Goal: Task Accomplishment & Management: Manage account settings

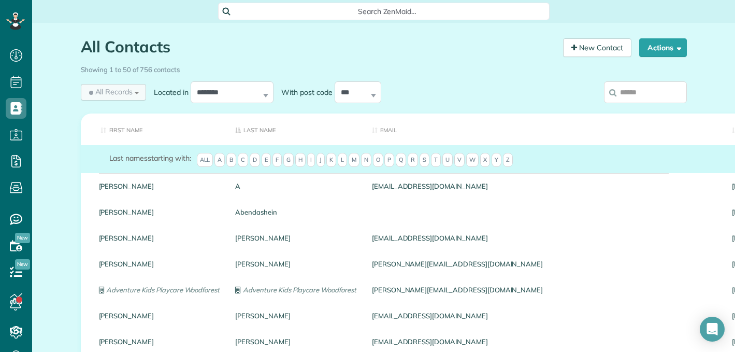
click at [132, 93] on div "All Records All Records All Customers Leads Former Customers Recurring Customer…" at bounding box center [114, 92] width 66 height 17
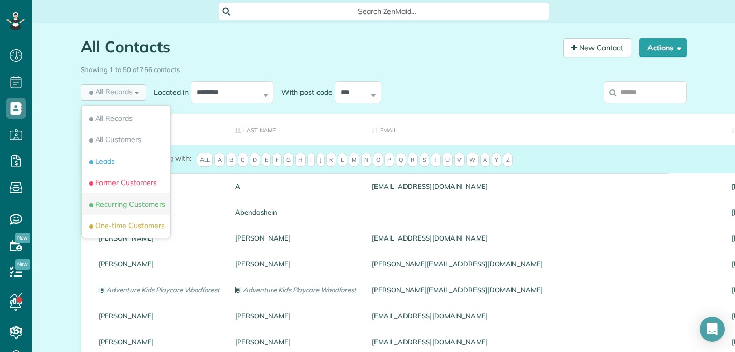
click at [141, 211] on li "Recurring Customers" at bounding box center [126, 204] width 89 height 22
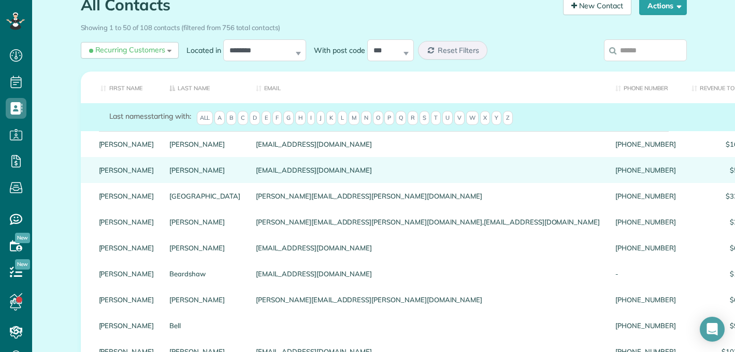
scroll to position [51, 0]
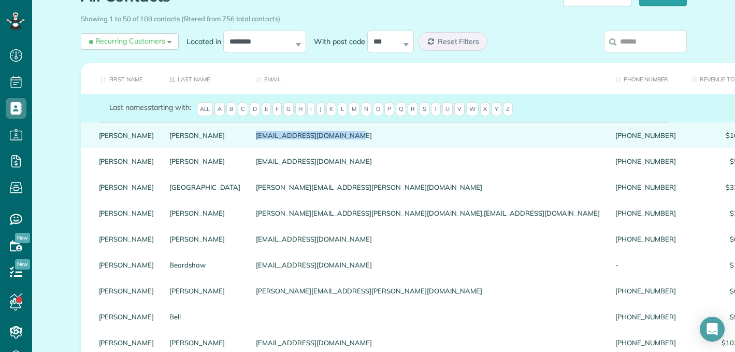
drag, startPoint x: 196, startPoint y: 144, endPoint x: 293, endPoint y: 148, distance: 96.9
click at [293, 148] on div "[EMAIL_ADDRESS][DOMAIN_NAME]" at bounding box center [427, 135] width 359 height 26
copy div "[EMAIL_ADDRESS][DOMAIN_NAME]"
drag, startPoint x: 197, startPoint y: 142, endPoint x: 308, endPoint y: 148, distance: 110.5
click at [308, 148] on div "[EMAIL_ADDRESS][DOMAIN_NAME]" at bounding box center [427, 135] width 359 height 26
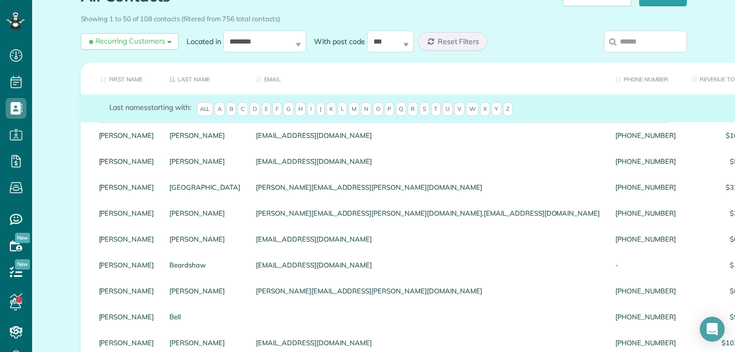
copy div "[EMAIL_ADDRESS][DOMAIN_NAME]"
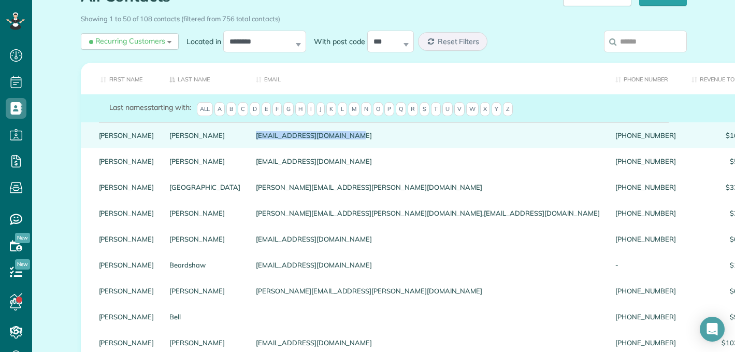
drag, startPoint x: 197, startPoint y: 142, endPoint x: 286, endPoint y: 146, distance: 89.1
click at [286, 146] on div "[EMAIL_ADDRESS][DOMAIN_NAME]" at bounding box center [427, 135] width 359 height 26
drag, startPoint x: 291, startPoint y: 143, endPoint x: 205, endPoint y: 141, distance: 86.0
click at [248, 140] on div "[EMAIL_ADDRESS][DOMAIN_NAME]" at bounding box center [427, 135] width 359 height 26
drag, startPoint x: 197, startPoint y: 143, endPoint x: 294, endPoint y: 145, distance: 96.9
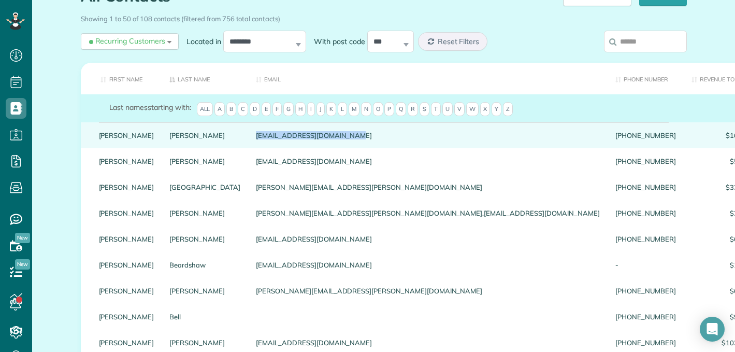
click at [294, 145] on div "[EMAIL_ADDRESS][DOMAIN_NAME]" at bounding box center [427, 135] width 359 height 26
drag, startPoint x: 197, startPoint y: 142, endPoint x: 296, endPoint y: 144, distance: 98.9
click at [296, 144] on div "[EMAIL_ADDRESS][DOMAIN_NAME]" at bounding box center [427, 135] width 359 height 26
click at [292, 143] on div "[EMAIL_ADDRESS][DOMAIN_NAME]" at bounding box center [427, 135] width 359 height 26
drag, startPoint x: 292, startPoint y: 143, endPoint x: 196, endPoint y: 144, distance: 95.8
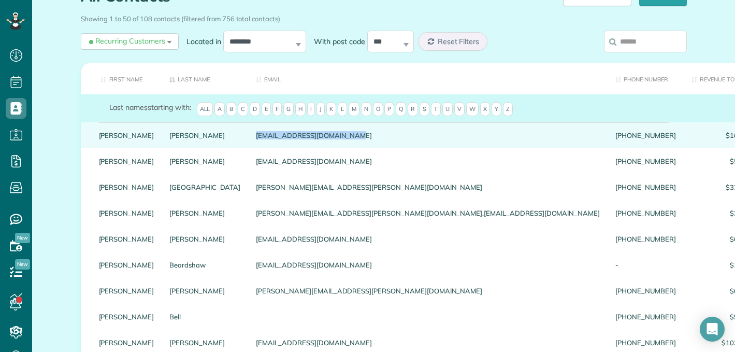
click at [248, 144] on div "[EMAIL_ADDRESS][DOMAIN_NAME]" at bounding box center [427, 135] width 359 height 26
copy div "[EMAIL_ADDRESS][DOMAIN_NAME]"
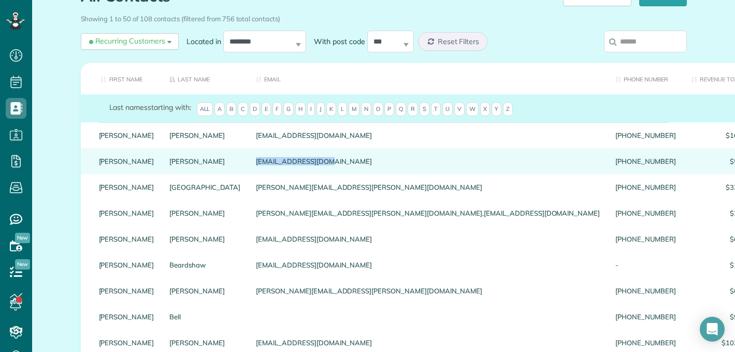
drag, startPoint x: 197, startPoint y: 167, endPoint x: 282, endPoint y: 174, distance: 85.7
click at [282, 174] on div "[EMAIL_ADDRESS][DOMAIN_NAME]" at bounding box center [427, 161] width 359 height 26
drag, startPoint x: 266, startPoint y: 169, endPoint x: 195, endPoint y: 169, distance: 70.9
click at [248, 169] on div "[EMAIL_ADDRESS][DOMAIN_NAME]" at bounding box center [427, 161] width 359 height 26
copy div "[EMAIL_ADDRESS][DOMAIN_NAME]"
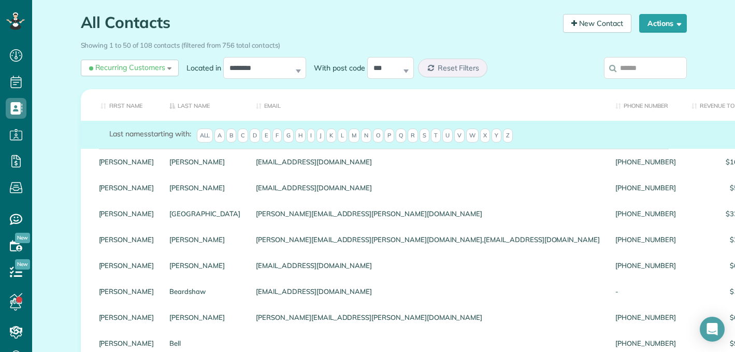
scroll to position [0, 0]
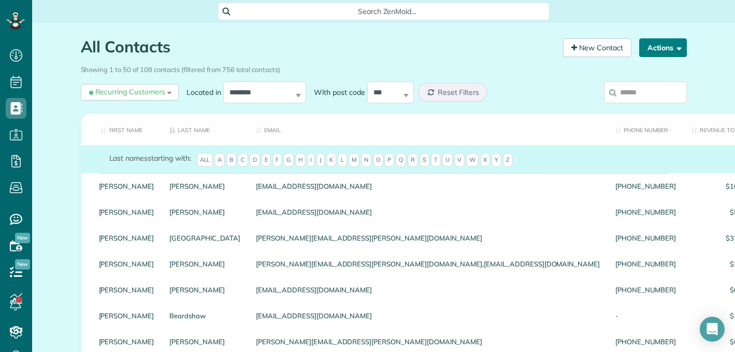
click at [673, 49] on span "button" at bounding box center [677, 48] width 8 height 8
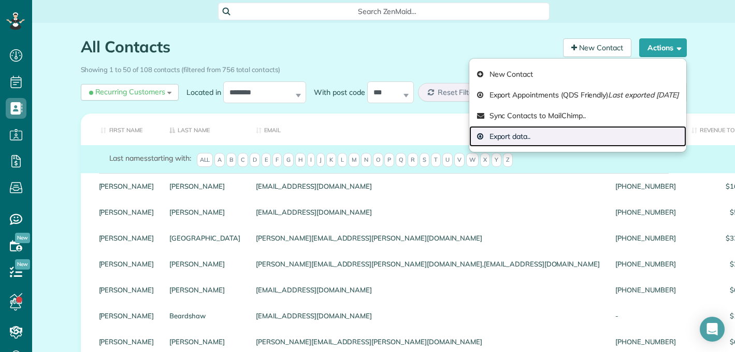
click at [473, 139] on link "Export data.." at bounding box center [577, 136] width 217 height 21
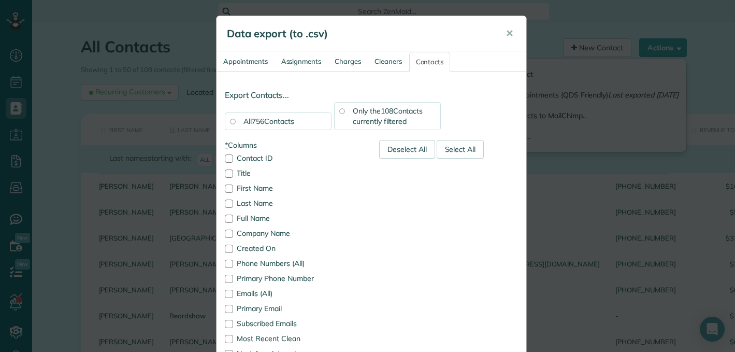
click at [334, 113] on div "Only the 108 Contacts currently filtered" at bounding box center [387, 116] width 107 height 28
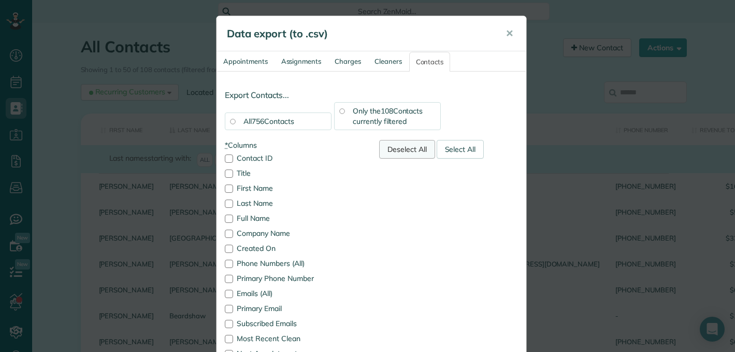
drag, startPoint x: 405, startPoint y: 140, endPoint x: 389, endPoint y: 158, distance: 24.2
click at [405, 140] on div "Deselect All" at bounding box center [407, 149] width 56 height 19
drag, startPoint x: 222, startPoint y: 221, endPoint x: 230, endPoint y: 233, distance: 14.7
click at [225, 221] on div at bounding box center [229, 218] width 8 height 8
drag, startPoint x: 227, startPoint y: 294, endPoint x: 248, endPoint y: 293, distance: 20.3
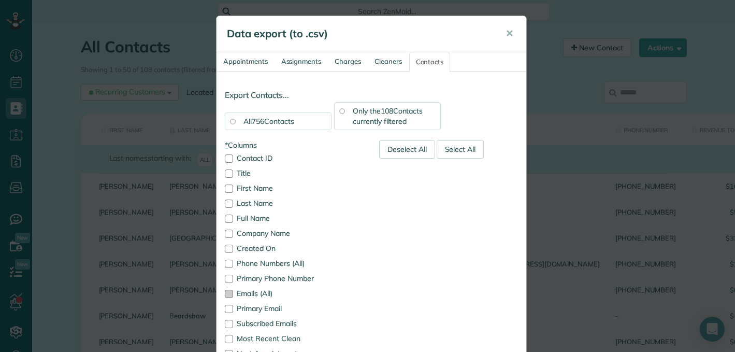
click at [227, 294] on div at bounding box center [229, 293] width 8 height 8
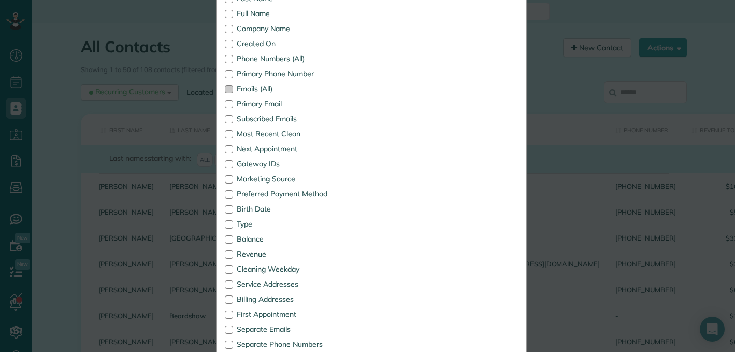
scroll to position [284, 0]
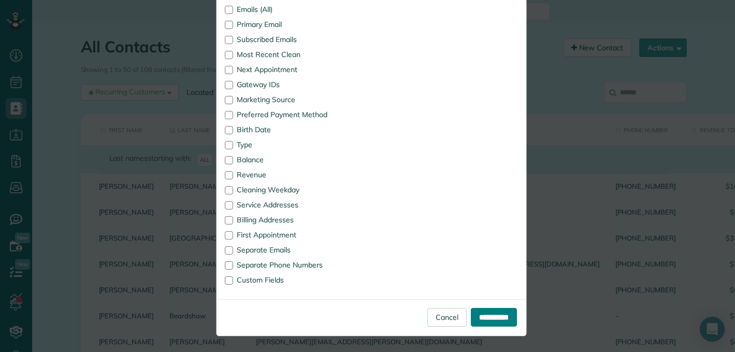
click at [494, 325] on input "**********" at bounding box center [494, 317] width 46 height 19
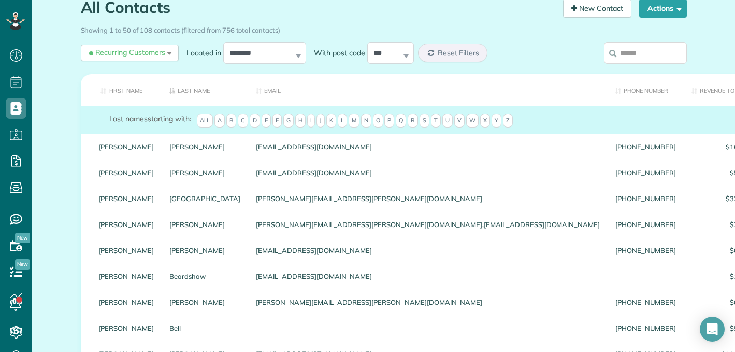
scroll to position [0, 0]
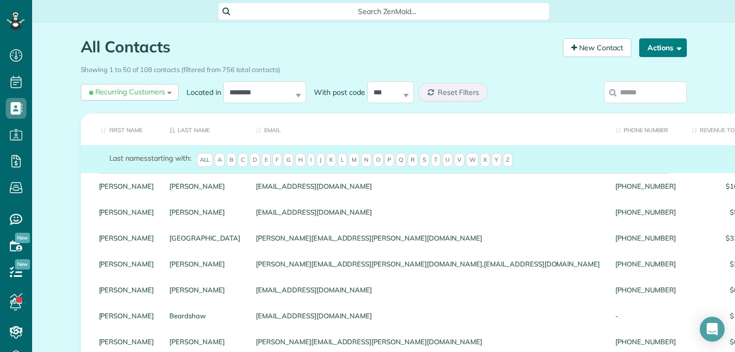
click at [673, 49] on span "button" at bounding box center [677, 48] width 8 height 8
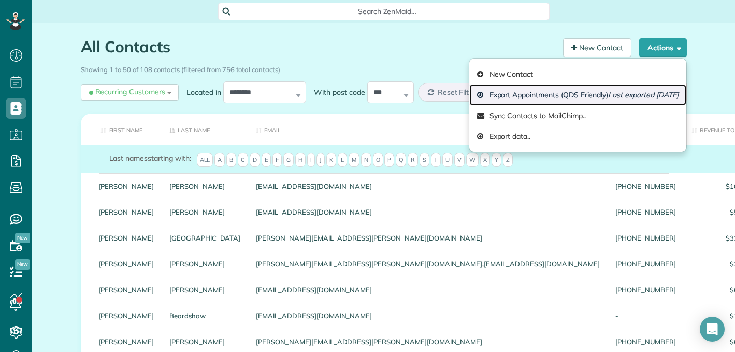
click at [492, 96] on link "Export Appointments (QDS Friendly) Last exported 9 months ago" at bounding box center [577, 94] width 217 height 21
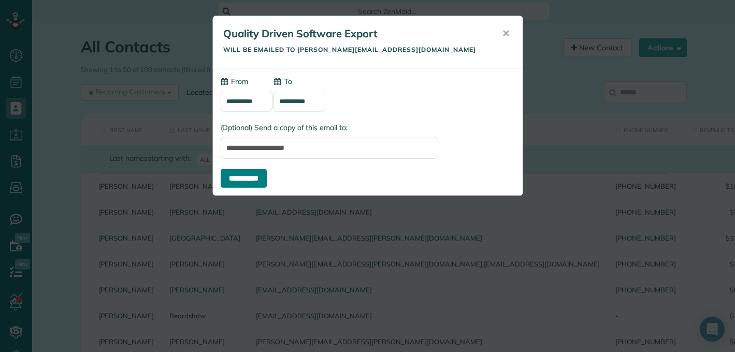
click at [251, 183] on input "**********" at bounding box center [244, 178] width 46 height 19
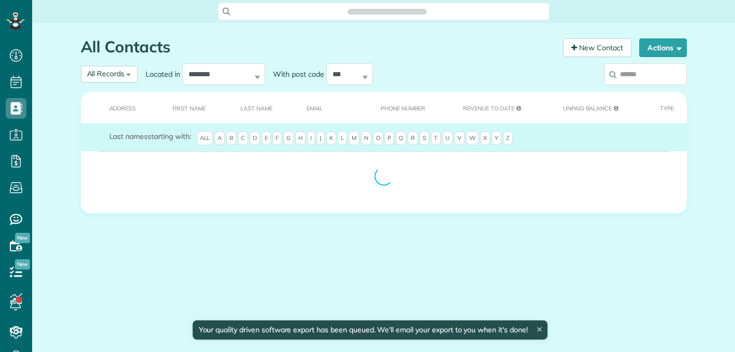
scroll to position [5, 5]
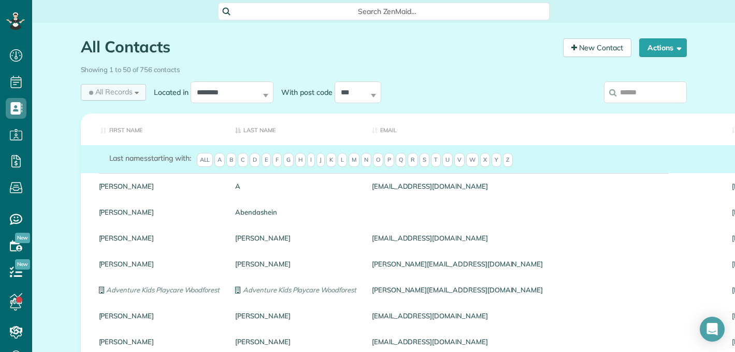
click at [133, 93] on div "All Records All Records All Customers Leads Former Customers Recurring Customer…" at bounding box center [114, 92] width 66 height 17
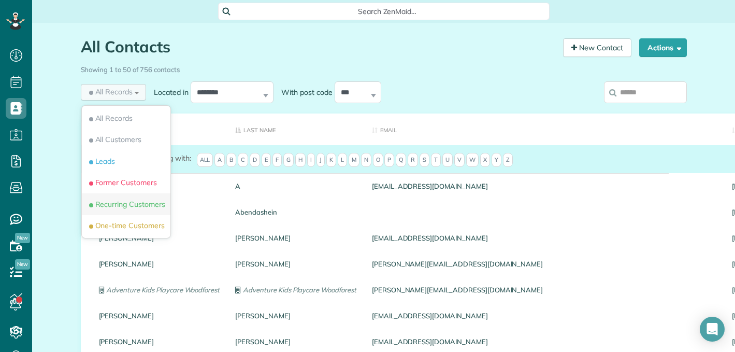
click at [136, 200] on span "Recurring Customers" at bounding box center [126, 204] width 78 height 10
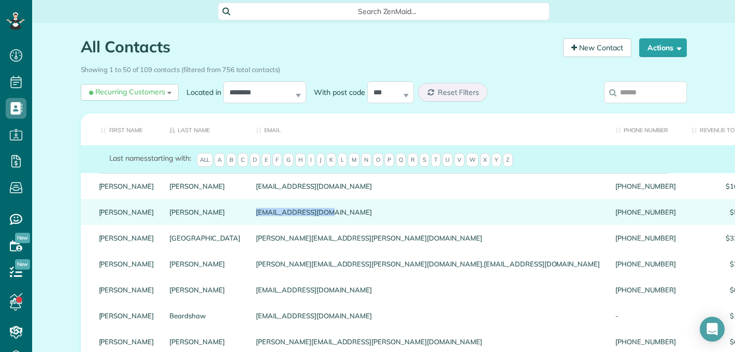
drag, startPoint x: 196, startPoint y: 220, endPoint x: 273, endPoint y: 221, distance: 76.7
click at [273, 221] on div "[EMAIL_ADDRESS][DOMAIN_NAME]" at bounding box center [427, 212] width 359 height 26
drag, startPoint x: 206, startPoint y: 218, endPoint x: 274, endPoint y: 225, distance: 68.7
click at [274, 225] on div "[EMAIL_ADDRESS][DOMAIN_NAME]" at bounding box center [427, 212] width 359 height 26
copy div "ecommgirl"
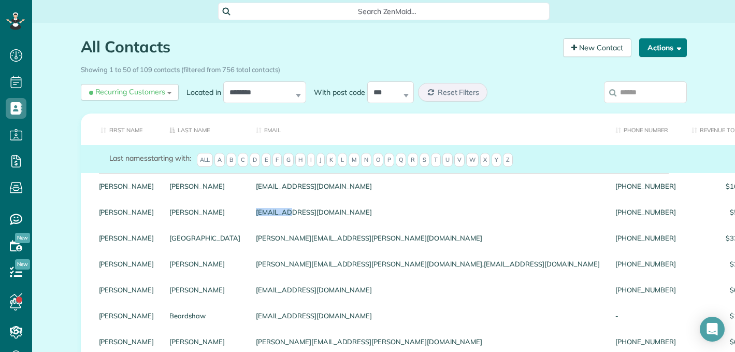
click at [666, 52] on button "Actions" at bounding box center [663, 47] width 48 height 19
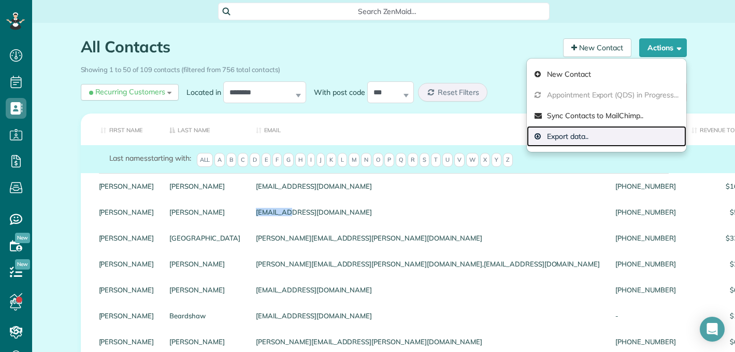
click at [574, 136] on link "Export data.." at bounding box center [606, 136] width 159 height 21
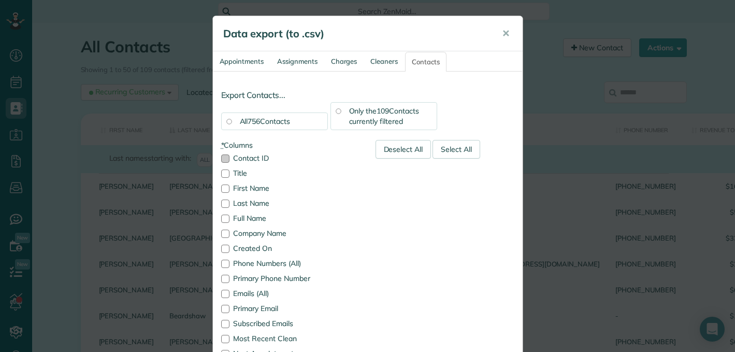
drag, startPoint x: 392, startPoint y: 155, endPoint x: 339, endPoint y: 161, distance: 53.6
click at [392, 155] on div "Deselect All" at bounding box center [403, 149] width 56 height 19
click at [221, 294] on div at bounding box center [225, 293] width 8 height 8
click at [221, 220] on div at bounding box center [225, 218] width 8 height 8
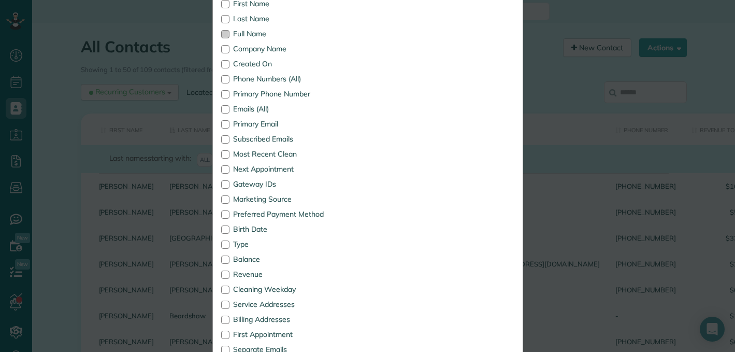
scroll to position [284, 0]
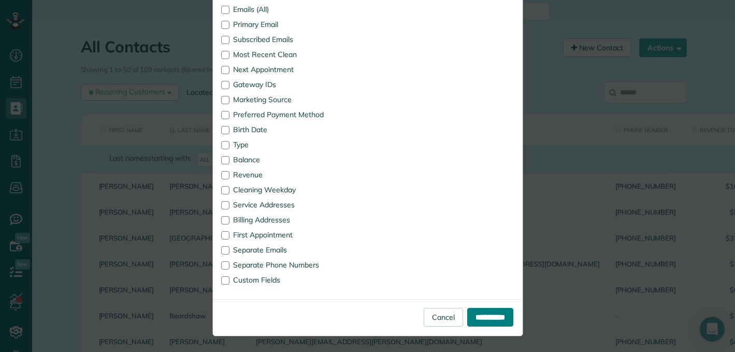
click at [480, 318] on input "**********" at bounding box center [490, 317] width 46 height 19
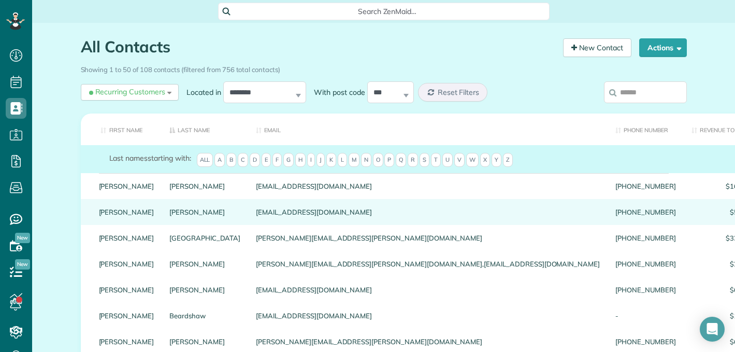
scroll to position [48, 0]
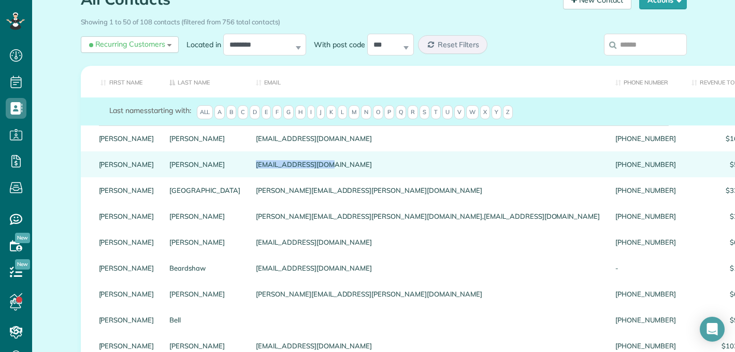
drag, startPoint x: 197, startPoint y: 173, endPoint x: 269, endPoint y: 173, distance: 71.5
click at [269, 173] on div "[EMAIL_ADDRESS][DOMAIN_NAME]" at bounding box center [427, 164] width 359 height 26
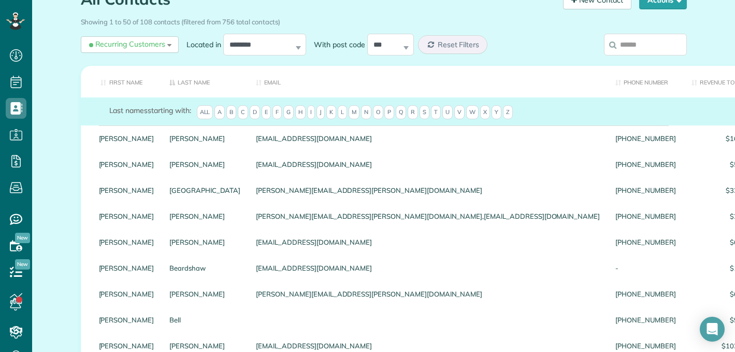
copy div "[EMAIL_ADDRESS][DOMAIN_NAME]"
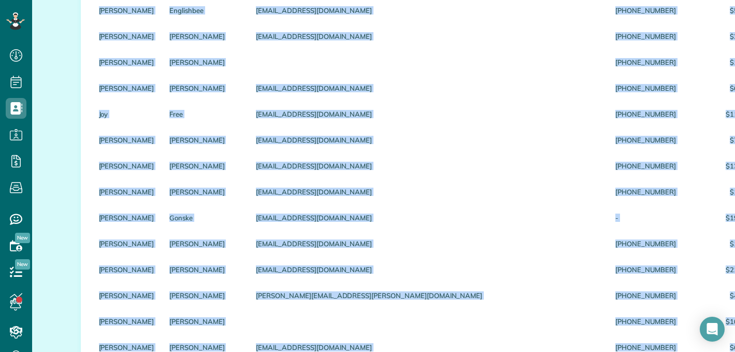
scroll to position [1233, 0]
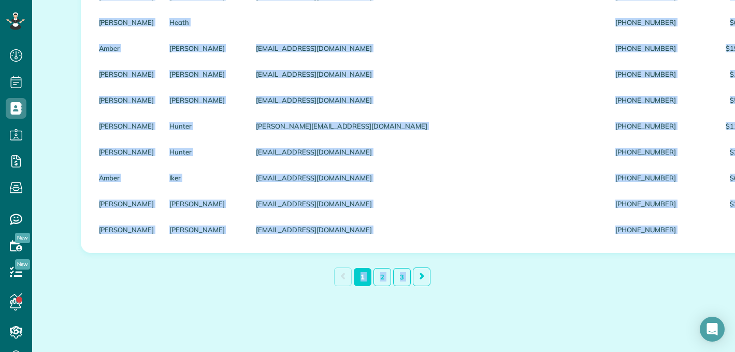
drag, startPoint x: 107, startPoint y: 155, endPoint x: 424, endPoint y: 390, distance: 395.0
click at [424, 351] on html "Dashboard Scheduling Calendar View List View Dispatch View - Weekly scheduling …" at bounding box center [367, 176] width 735 height 352
copy div "Kandace Alexander kandacealexander@ymail.com (985) 852-1121 $16,548.38 $203.51 …"
click at [380, 279] on link "2" at bounding box center [382, 277] width 18 height 18
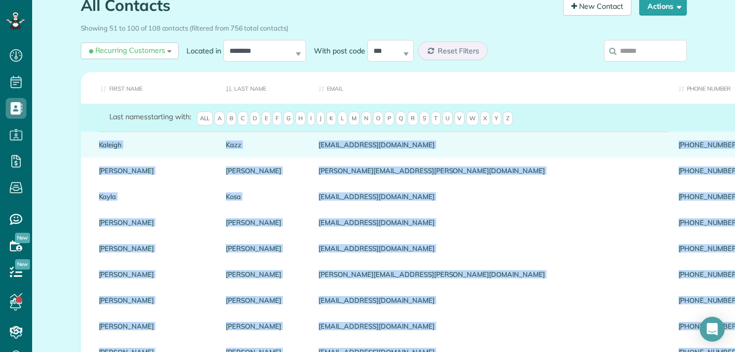
scroll to position [0, 0]
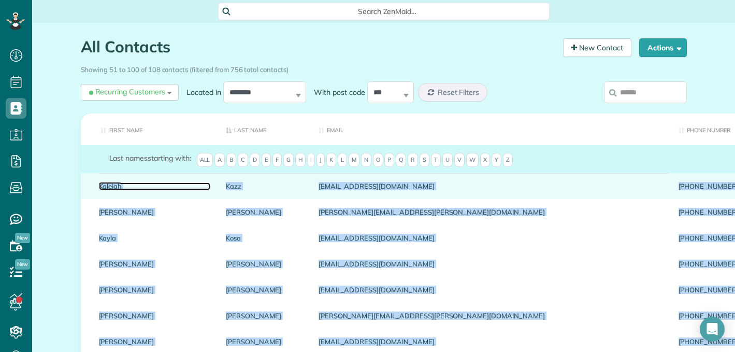
copy div "Kandace Alexander kandacealexander@ymail.com (985) 852-1121 $16,548.38 $203.51 …"
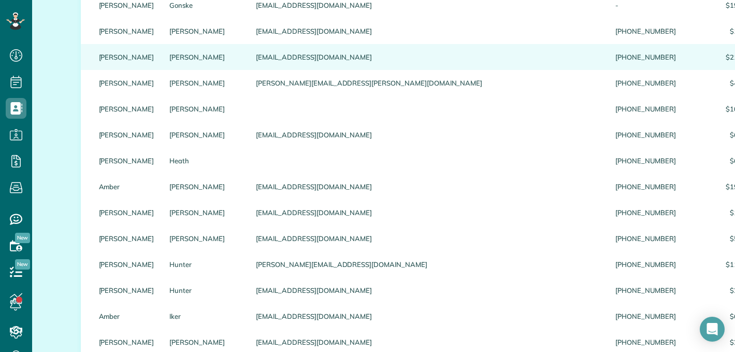
scroll to position [1233, 0]
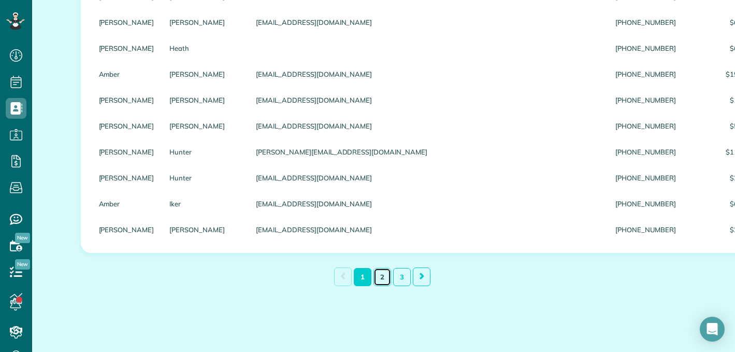
click at [382, 276] on link "2" at bounding box center [382, 277] width 18 height 18
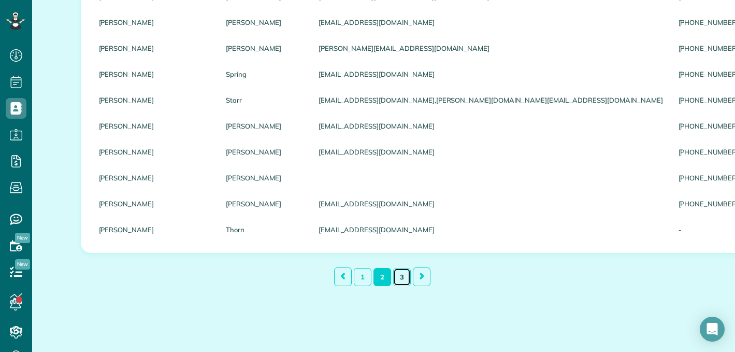
click at [400, 277] on link "3" at bounding box center [402, 277] width 18 height 18
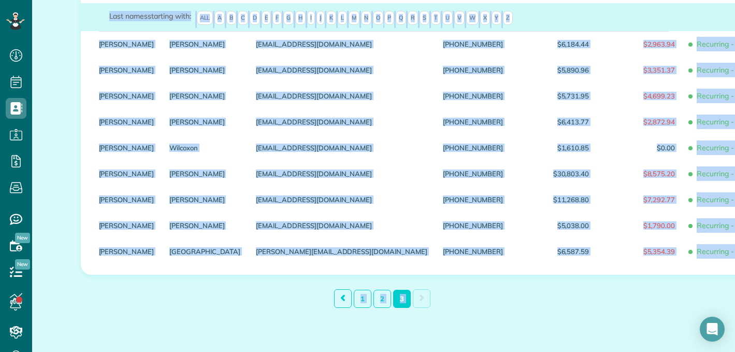
scroll to position [171, 0]
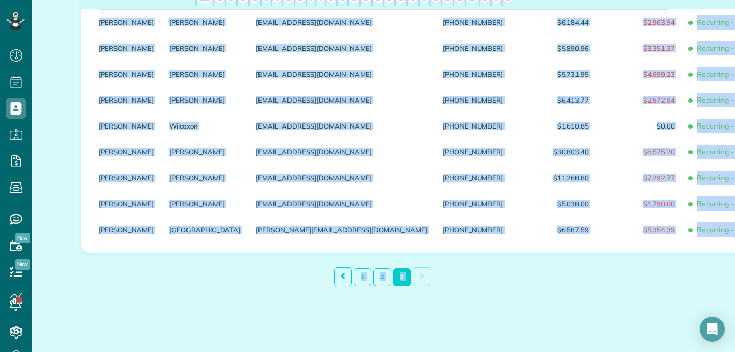
drag, startPoint x: 75, startPoint y: 187, endPoint x: 334, endPoint y: 381, distance: 322.9
click at [334, 351] on html "Dashboard Scheduling Calendar View List View Dispatch View - Weekly scheduling …" at bounding box center [367, 176] width 735 height 352
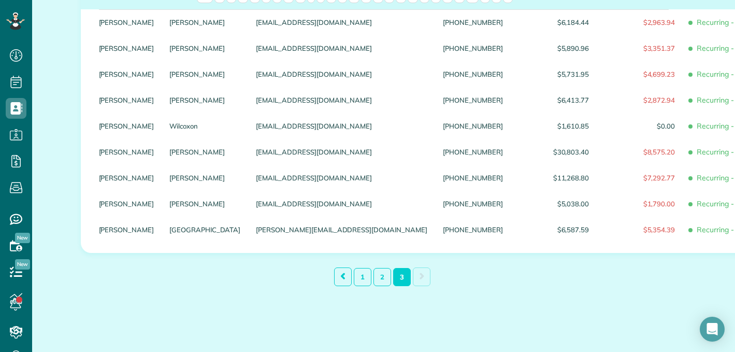
click at [163, 296] on div "All Contacts Contacts in ZenMaid [2 min] New Contact Actions New Contact Export…" at bounding box center [383, 105] width 621 height 492
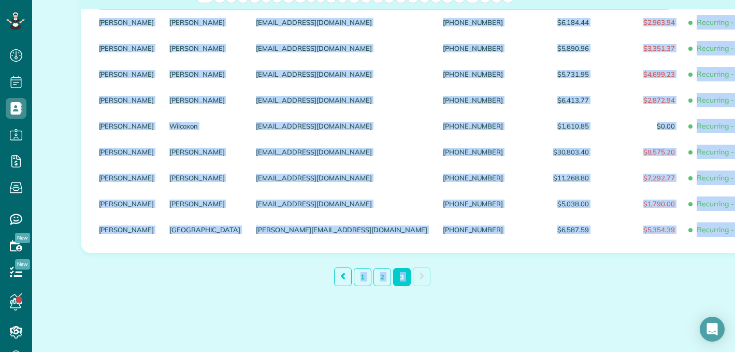
drag, startPoint x: 83, startPoint y: 193, endPoint x: 126, endPoint y: 386, distance: 197.9
click at [126, 351] on html "Dashboard Scheduling Calendar View List View Dispatch View - Weekly scheduling …" at bounding box center [367, 176] width 735 height 352
copy div "Kathryn Tucker kjbtucker@yahoo.com (806) 252-8068 $6,184.44 $2,963.94 Recurring…"
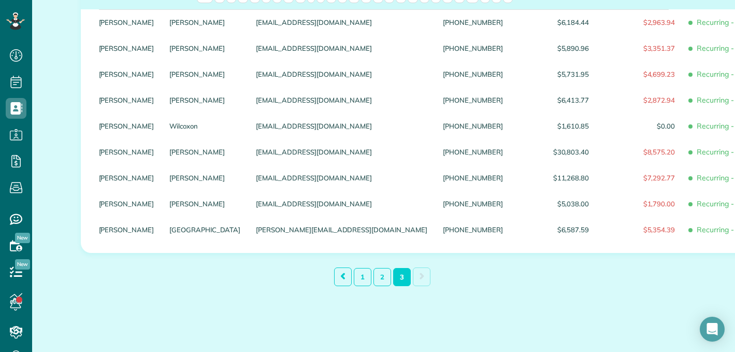
click at [421, 302] on div "All Contacts Contacts in ZenMaid [2 min] New Contact Actions New Contact Export…" at bounding box center [383, 105] width 621 height 492
click at [397, 278] on link "3" at bounding box center [402, 277] width 18 height 18
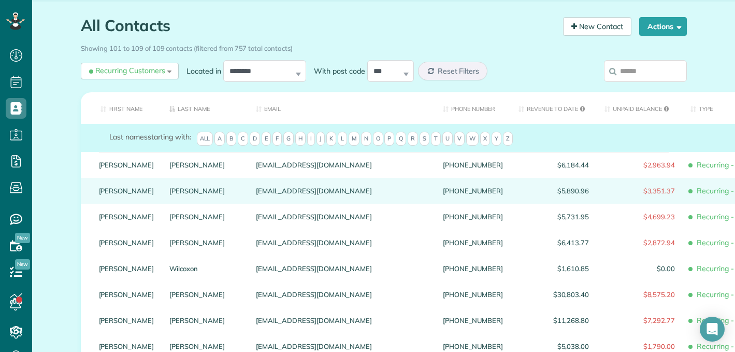
scroll to position [0, 0]
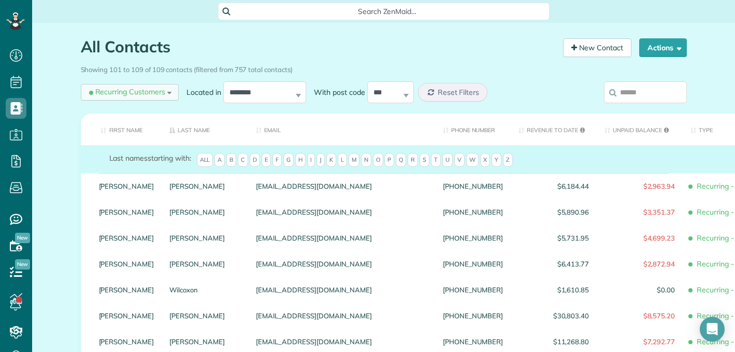
click at [145, 93] on span "Recurring Customers" at bounding box center [126, 91] width 78 height 10
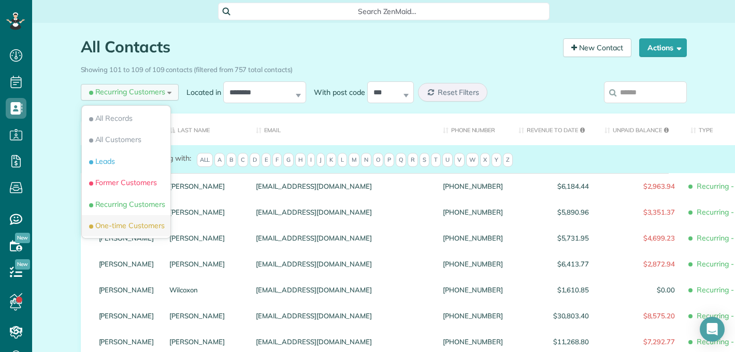
click at [139, 227] on span "One-time Customers" at bounding box center [126, 225] width 78 height 10
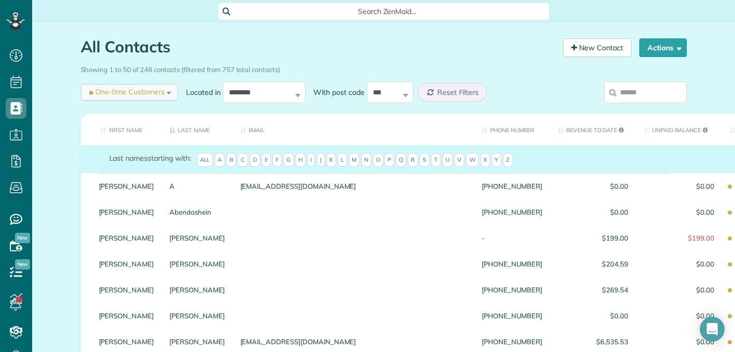
click at [142, 91] on span "One-time Customers" at bounding box center [126, 91] width 78 height 10
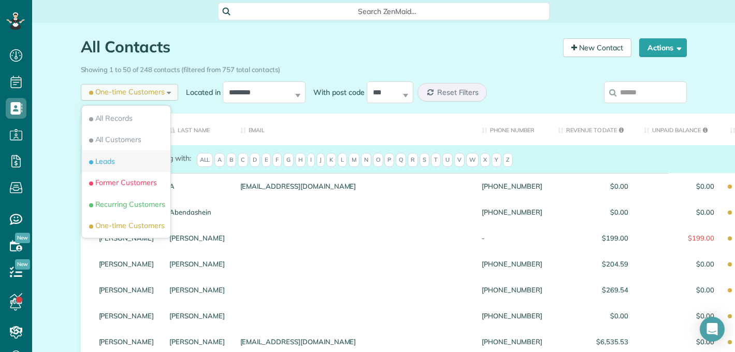
click at [138, 168] on li "Leads" at bounding box center [126, 161] width 89 height 22
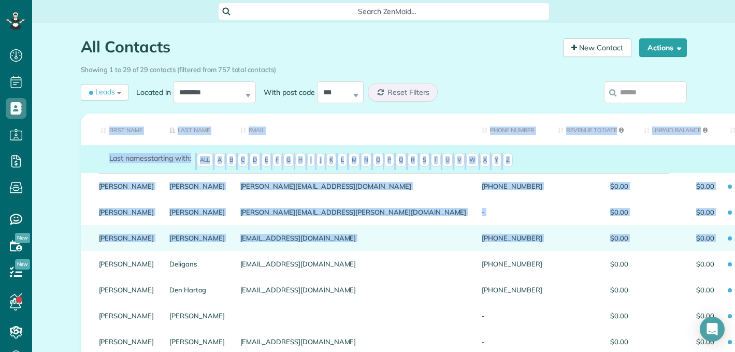
drag, startPoint x: 76, startPoint y: 191, endPoint x: 123, endPoint y: 245, distance: 72.3
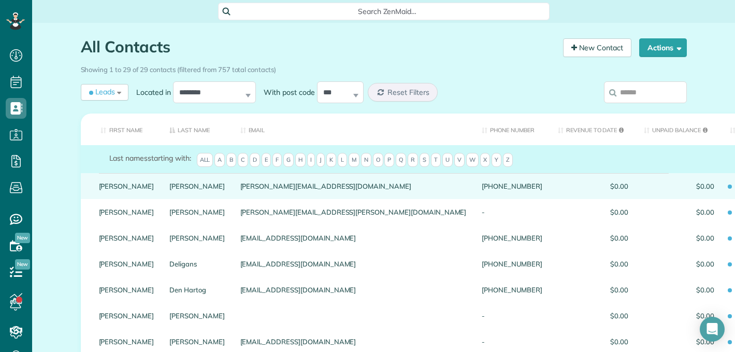
click at [83, 191] on td "Alicia" at bounding box center [121, 186] width 81 height 26
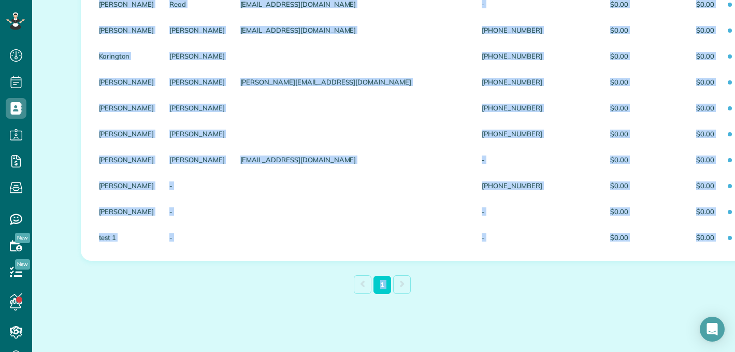
scroll to position [689, 0]
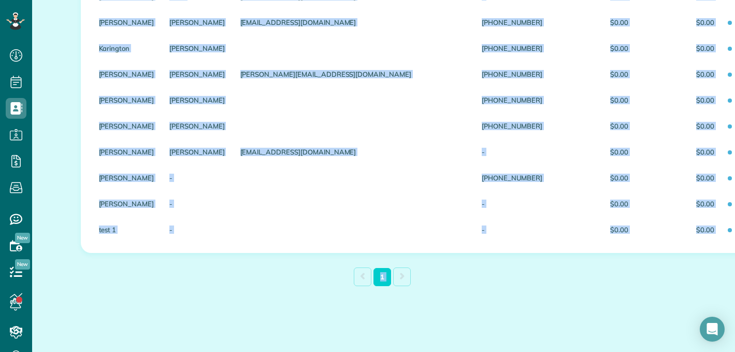
drag, startPoint x: 83, startPoint y: 191, endPoint x: 194, endPoint y: 388, distance: 226.8
click at [194, 351] on html "Dashboard Scheduling Calendar View List View Dispatch View - Weekly scheduling …" at bounding box center [367, 176] width 735 height 352
copy div "Alicia Adams alicia_k_adams@yahoo.com (832) 260-8913 $0.00 $0.00 Lead Amanda At…"
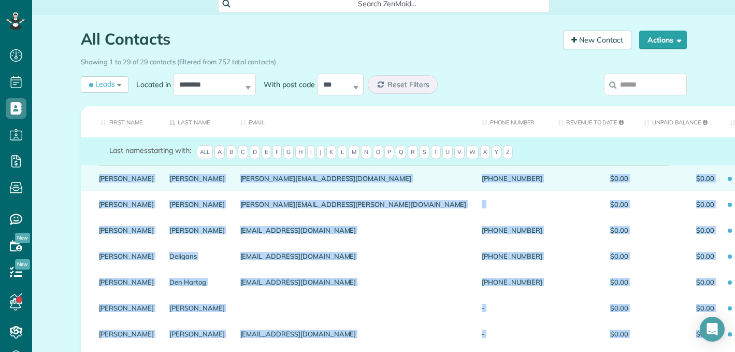
scroll to position [0, 0]
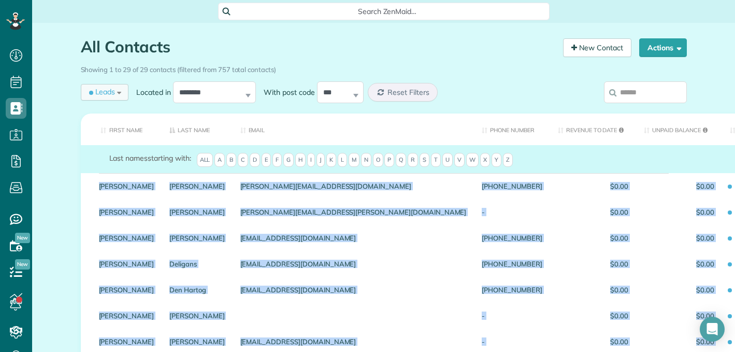
click at [117, 92] on div "Leads All Records All Customers Leads Former Customers Recurring Customers One-…" at bounding box center [105, 92] width 48 height 17
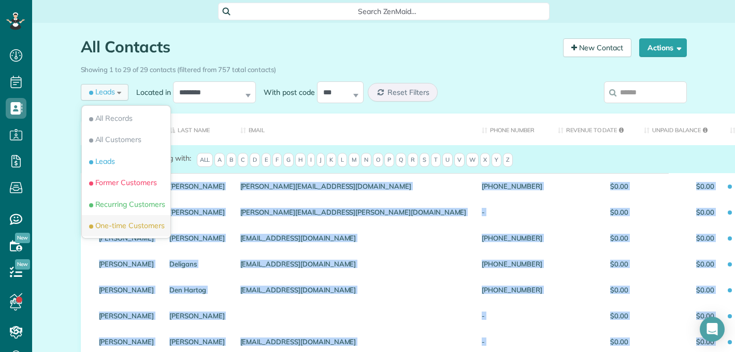
click at [127, 226] on span "One-time Customers" at bounding box center [126, 225] width 78 height 10
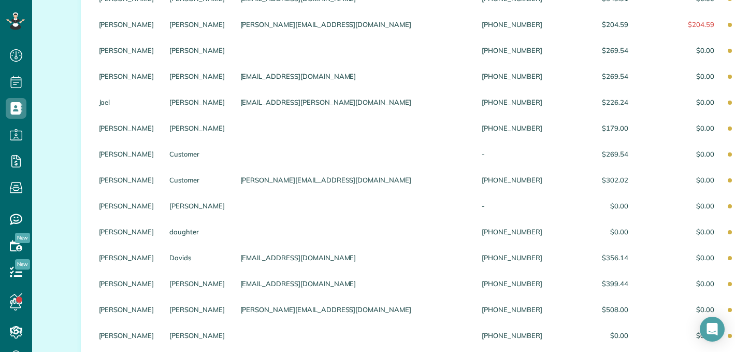
scroll to position [1233, 0]
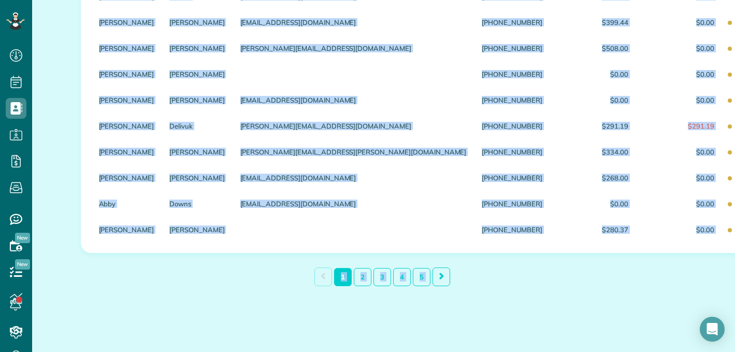
drag, startPoint x: 82, startPoint y: 191, endPoint x: 128, endPoint y: 389, distance: 203.5
click at [128, 351] on html "Dashboard Scheduling Calendar View List View Dispatch View - Weekly scheduling …" at bounding box center [367, 176] width 735 height 352
copy div "Amy A amy6110@yahoo.com (281) 300-3600 $0.00 $0.00 One-time Customer Morgan Abe…"
click at [238, 277] on div "1 2 3 4 5" at bounding box center [383, 277] width 347 height 23
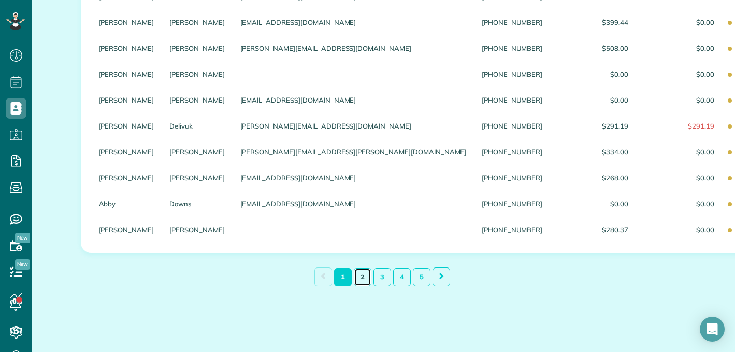
click at [356, 276] on link "2" at bounding box center [363, 277] width 18 height 18
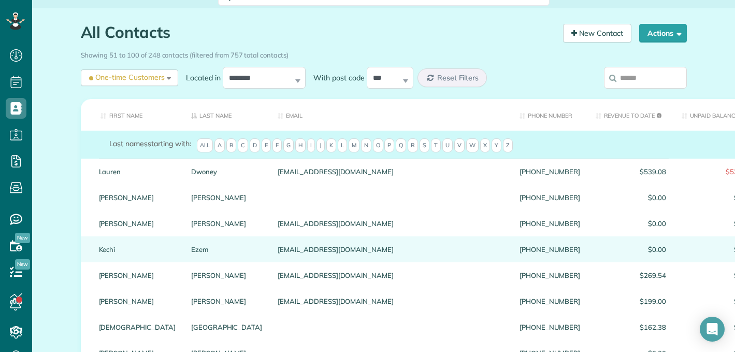
scroll to position [0, 0]
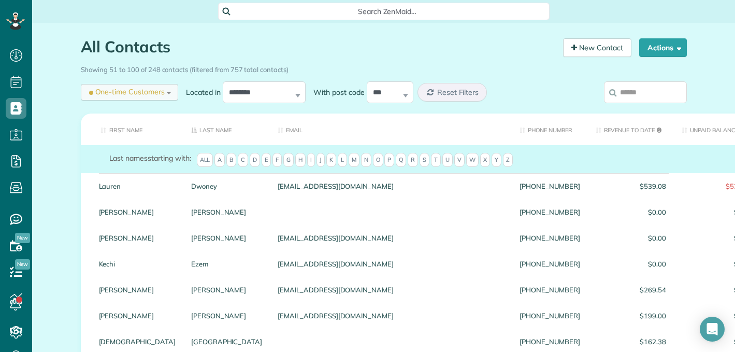
click at [153, 91] on span "One-time Customers" at bounding box center [126, 91] width 78 height 10
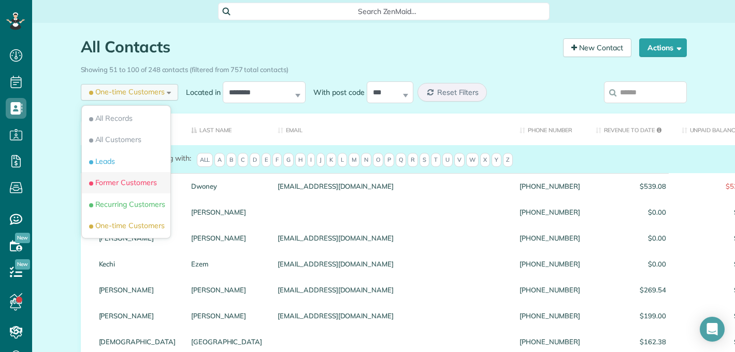
click at [126, 181] on span "Former Customers" at bounding box center [122, 182] width 70 height 10
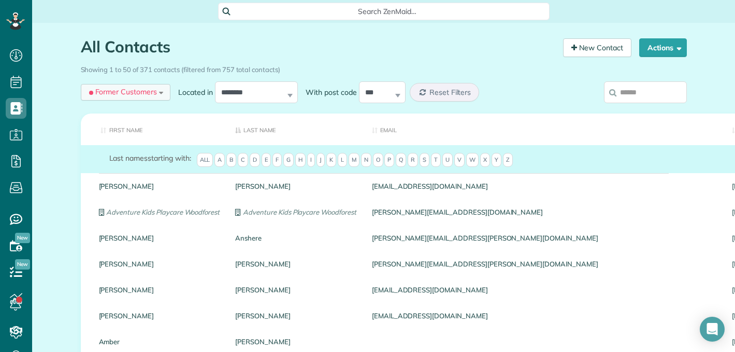
click at [154, 93] on div "Former Customers All Records All Customers Leads Former Customers Recurring Cus…" at bounding box center [126, 92] width 90 height 17
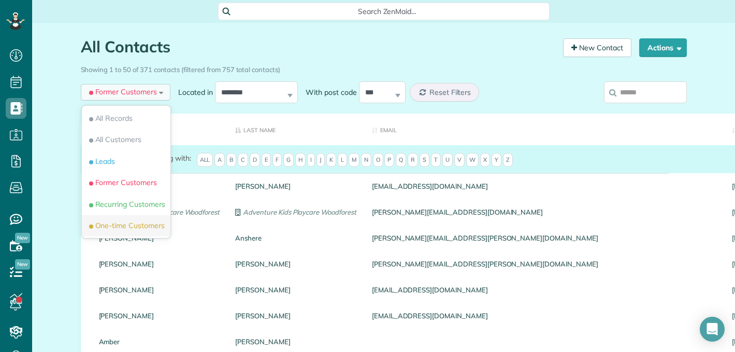
click at [145, 227] on span "One-time Customers" at bounding box center [126, 225] width 78 height 10
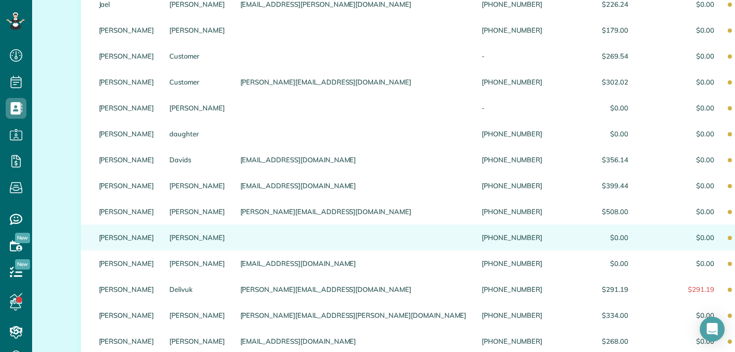
scroll to position [1233, 0]
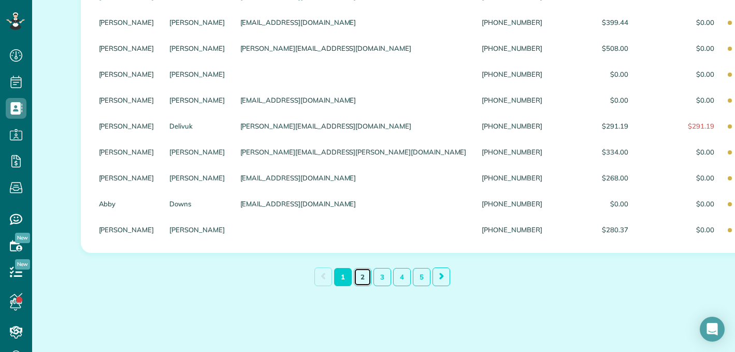
click at [359, 278] on link "2" at bounding box center [363, 277] width 18 height 18
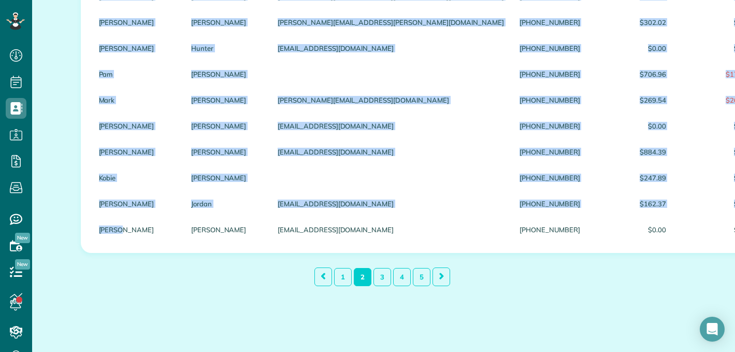
drag, startPoint x: 88, startPoint y: 241, endPoint x: 73, endPoint y: 165, distance: 77.1
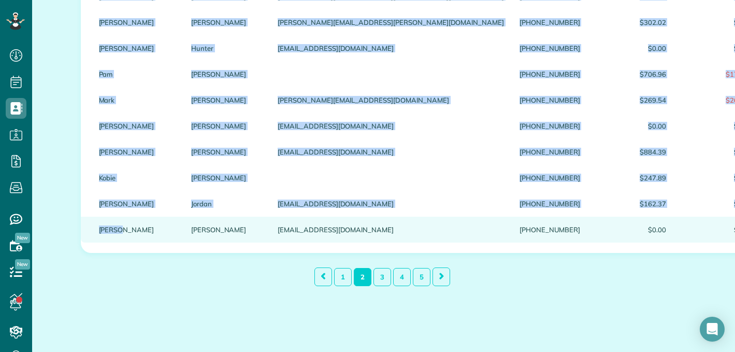
copy table "First Name Last Name Email Phone number Revenue to Date Unpaid Balance Type Las…"
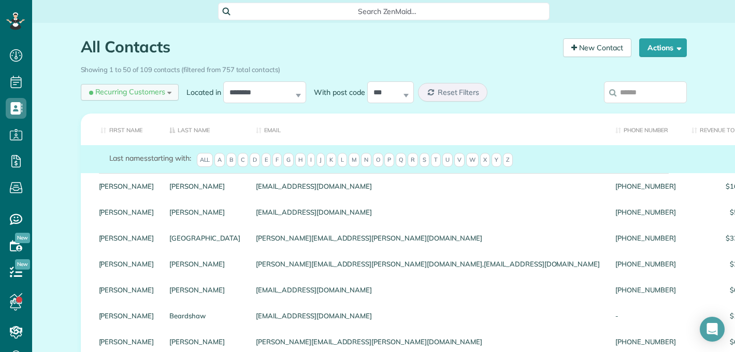
click at [149, 93] on span "Recurring Customers" at bounding box center [126, 91] width 78 height 10
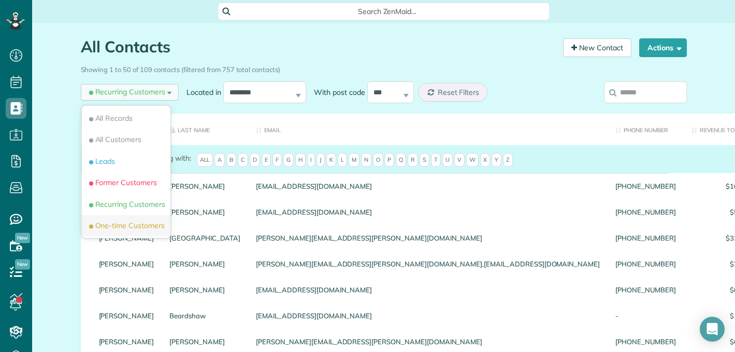
click at [136, 230] on span "One-time Customers" at bounding box center [126, 225] width 78 height 10
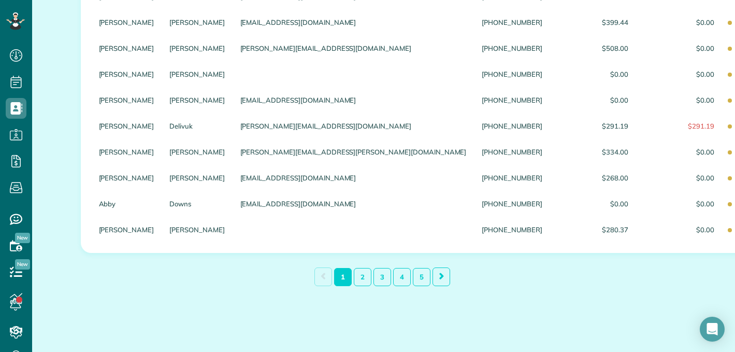
scroll to position [1233, 0]
click at [379, 280] on link "3" at bounding box center [382, 277] width 18 height 18
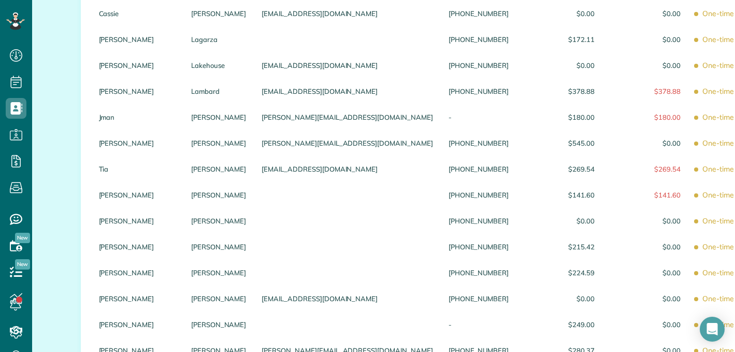
scroll to position [369, 0]
